Goal: Check status: Check status

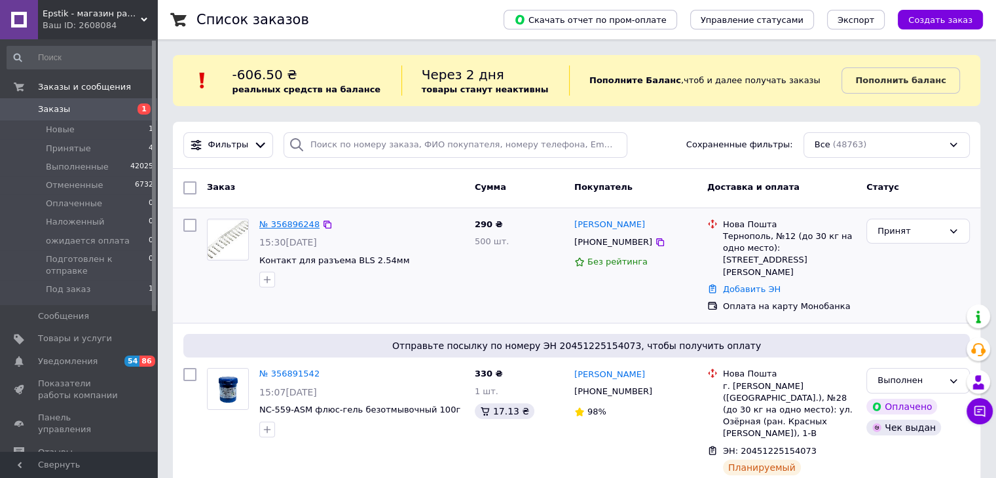
click at [290, 226] on link "№ 356896248" at bounding box center [289, 224] width 60 height 10
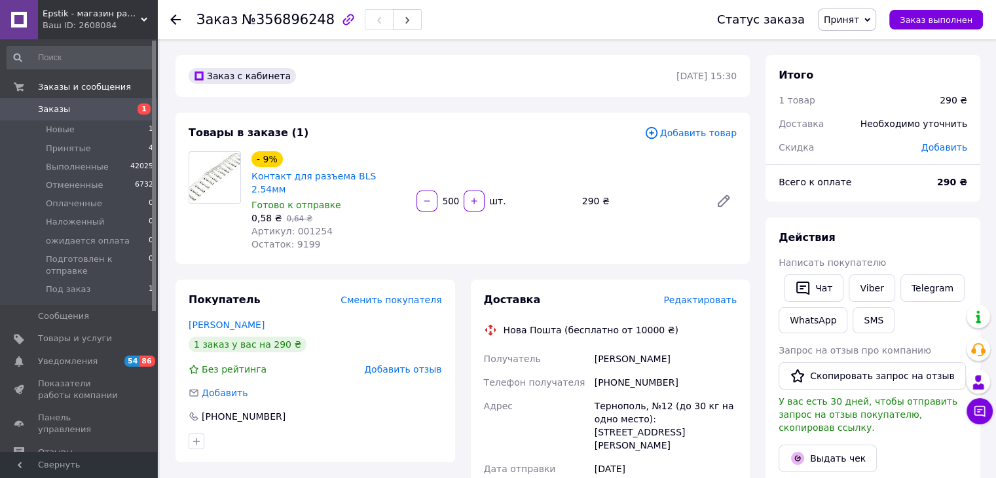
click at [62, 115] on span "Заказы" at bounding box center [54, 109] width 32 height 12
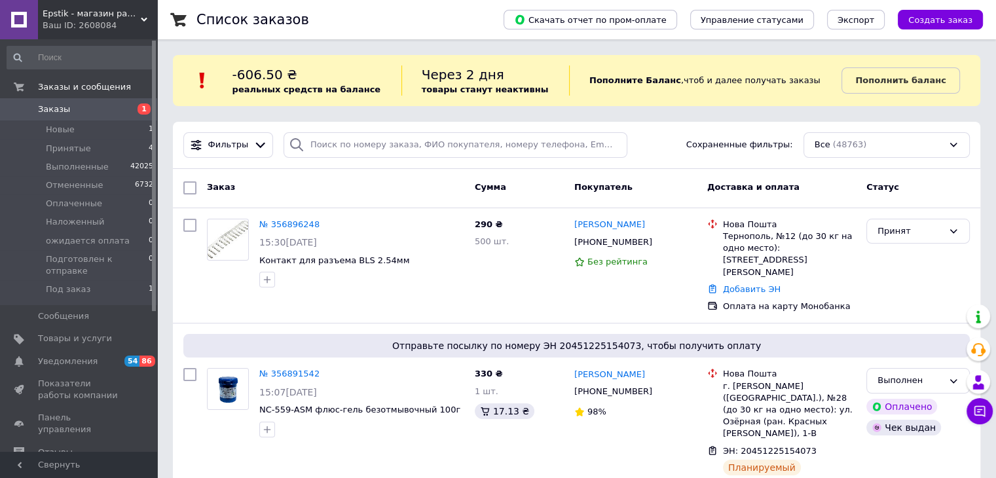
click at [409, 187] on div "Заказ" at bounding box center [336, 188] width 268 height 24
